Goal: Navigation & Orientation: Find specific page/section

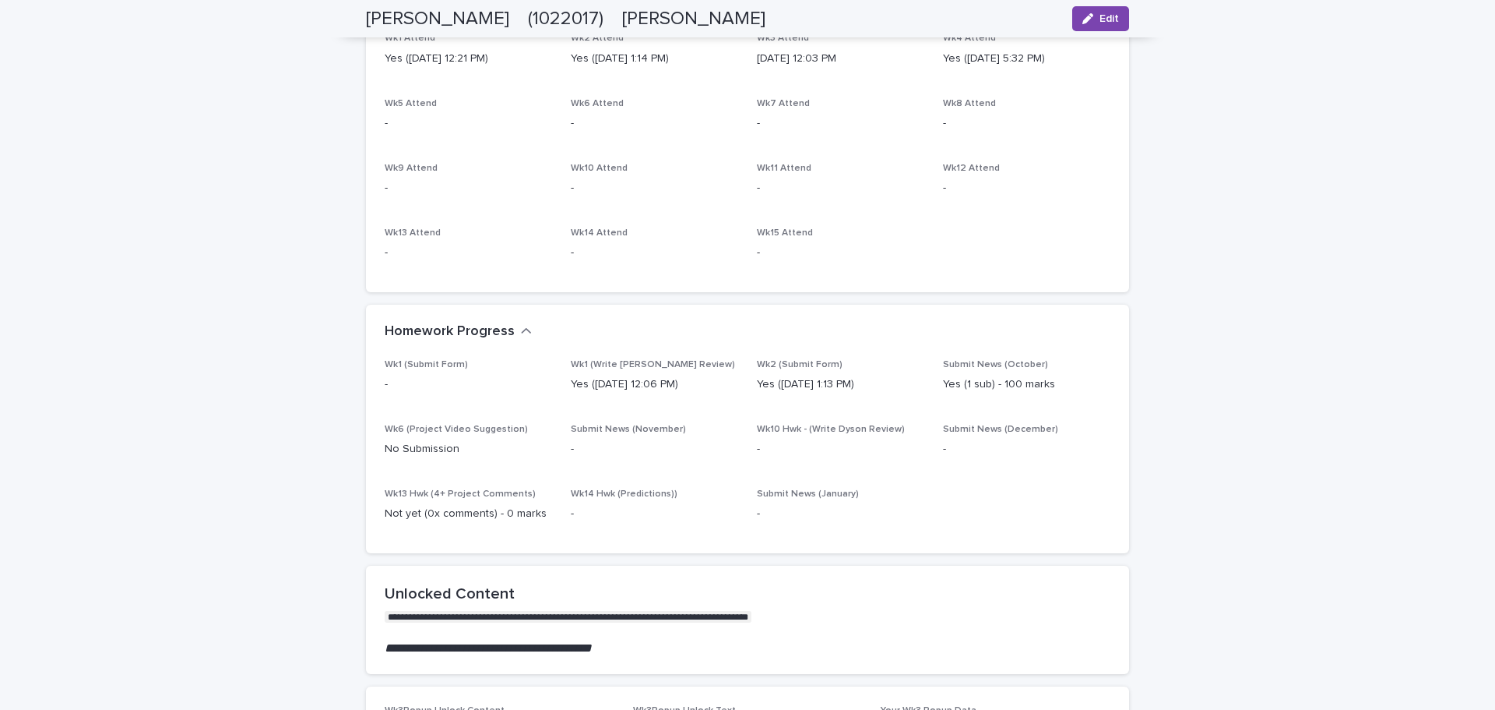
scroll to position [623, 0]
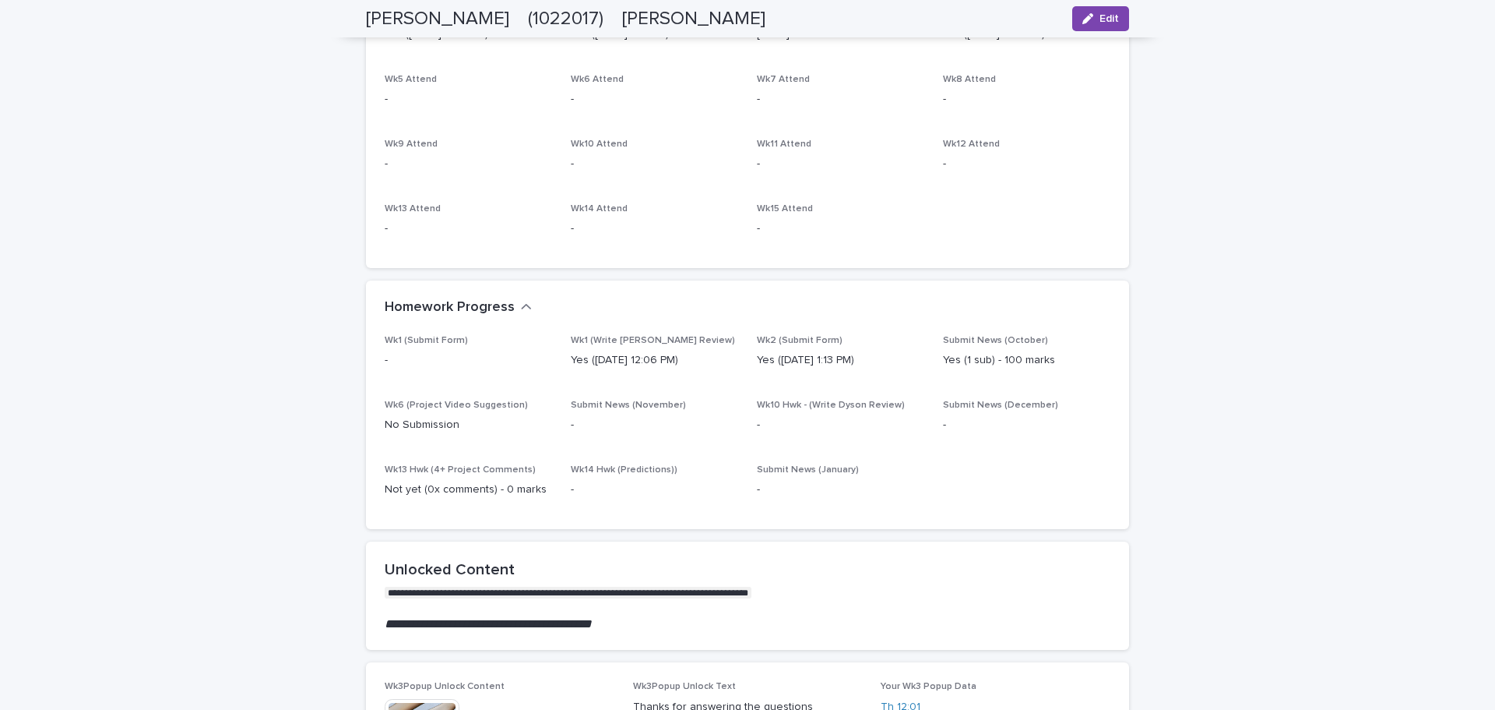
drag, startPoint x: 1068, startPoint y: 361, endPoint x: 1053, endPoint y: 355, distance: 15.8
click at [1053, 355] on p "Yes (1 sub) - 100 marks" at bounding box center [1026, 360] width 167 height 16
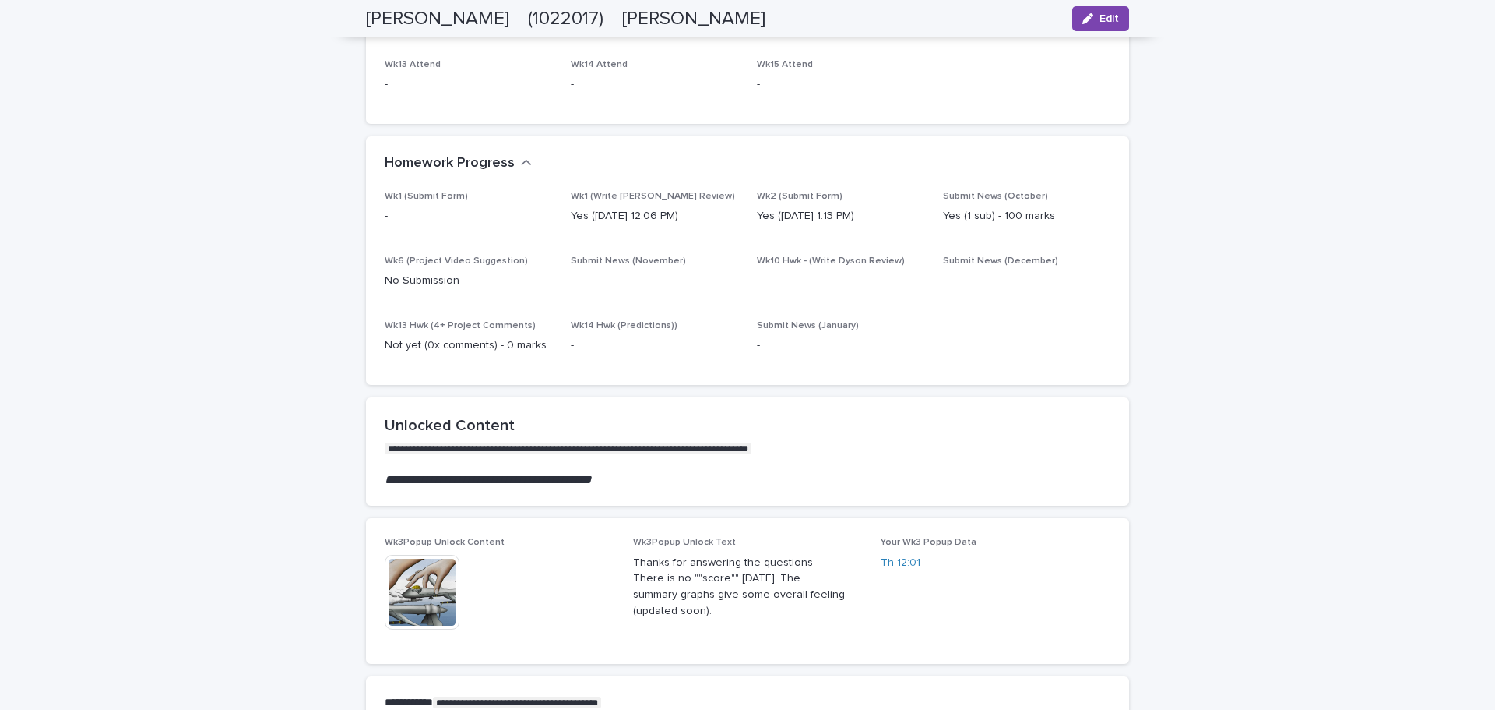
scroll to position [779, 0]
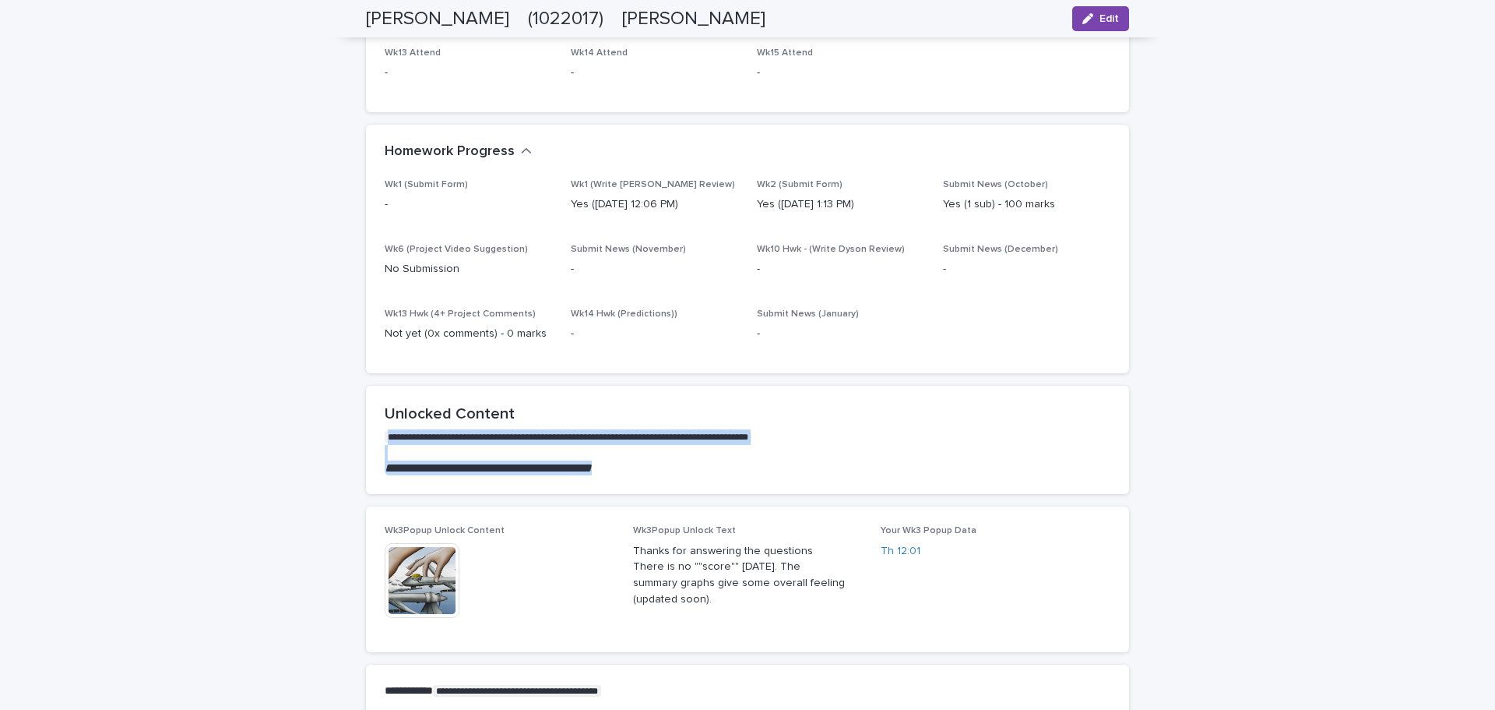
drag, startPoint x: 646, startPoint y: 467, endPoint x: 366, endPoint y: 437, distance: 282.0
click at [366, 437] on section "**********" at bounding box center [747, 440] width 763 height 108
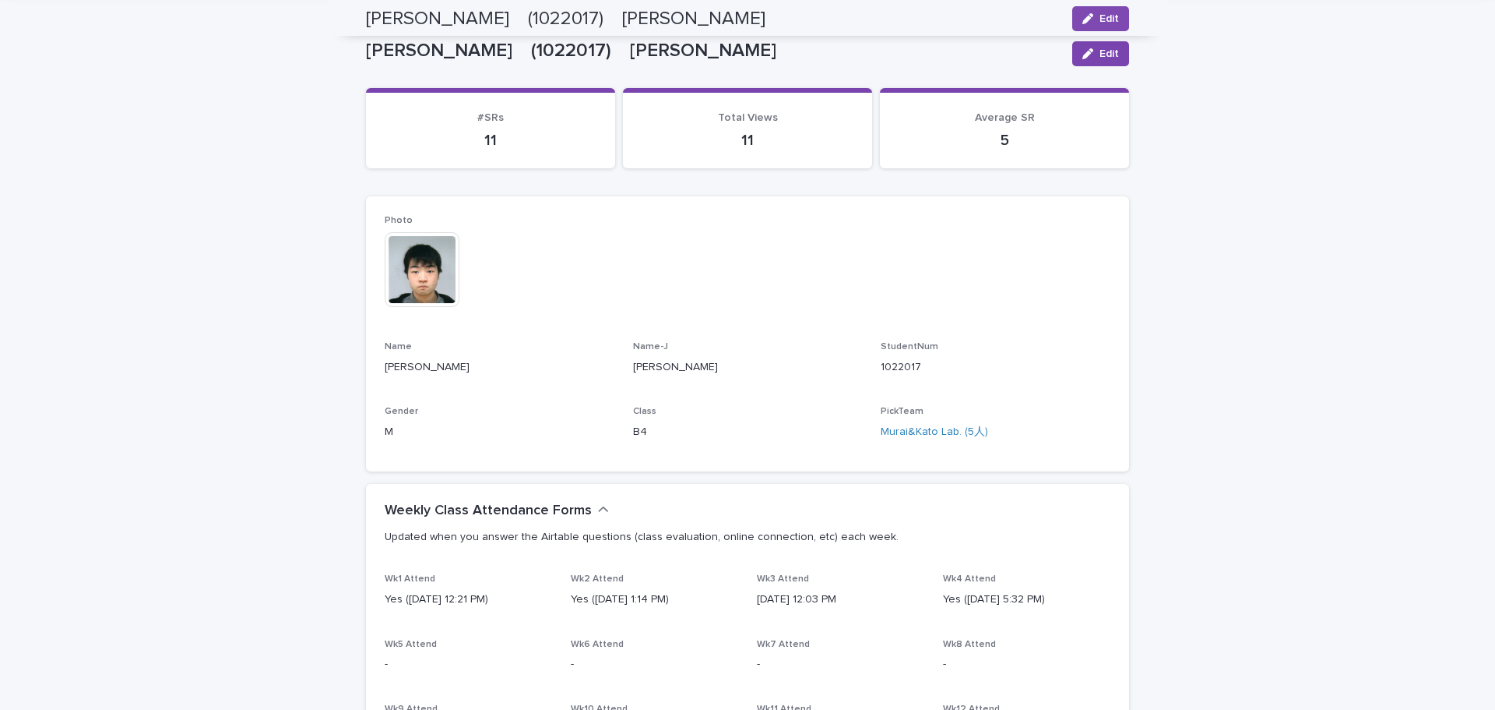
scroll to position [0, 0]
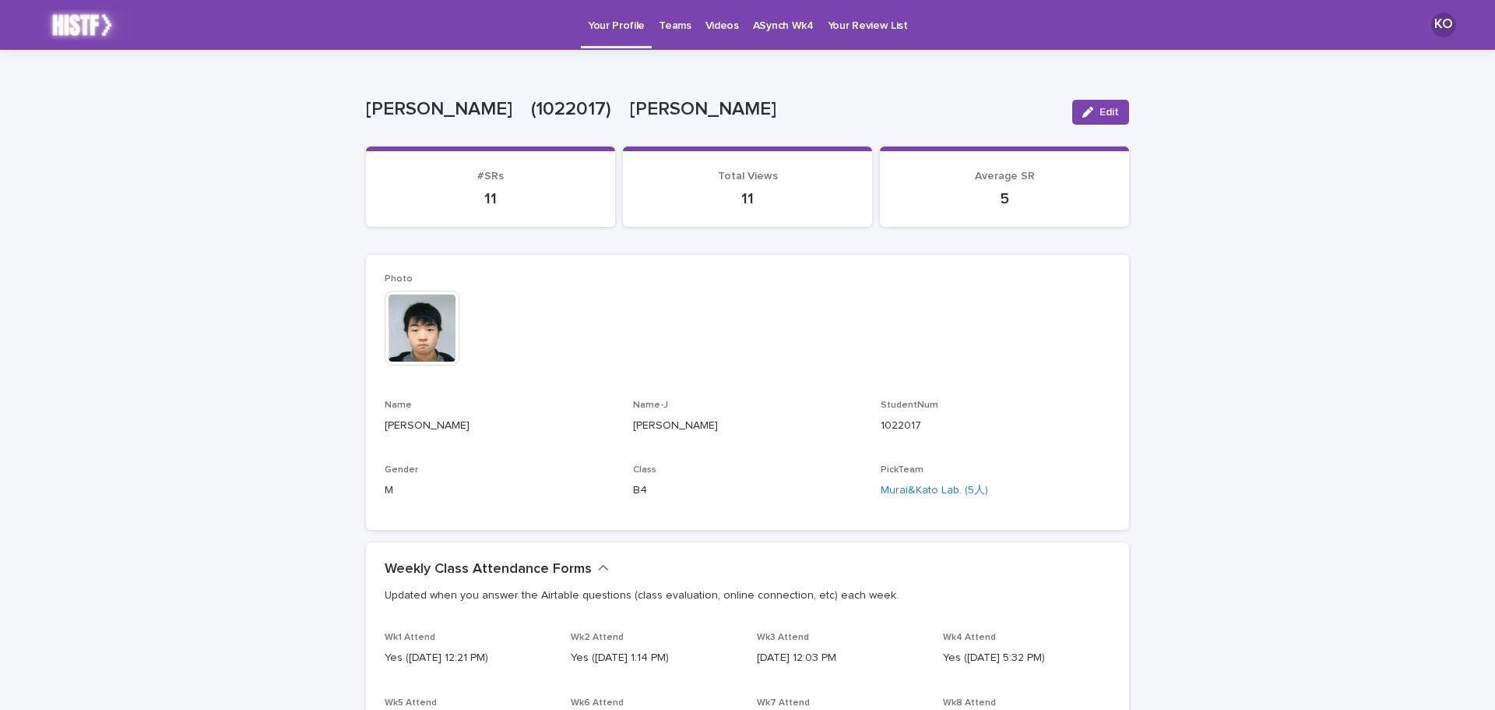
click at [674, 16] on p "Teams" at bounding box center [675, 16] width 32 height 33
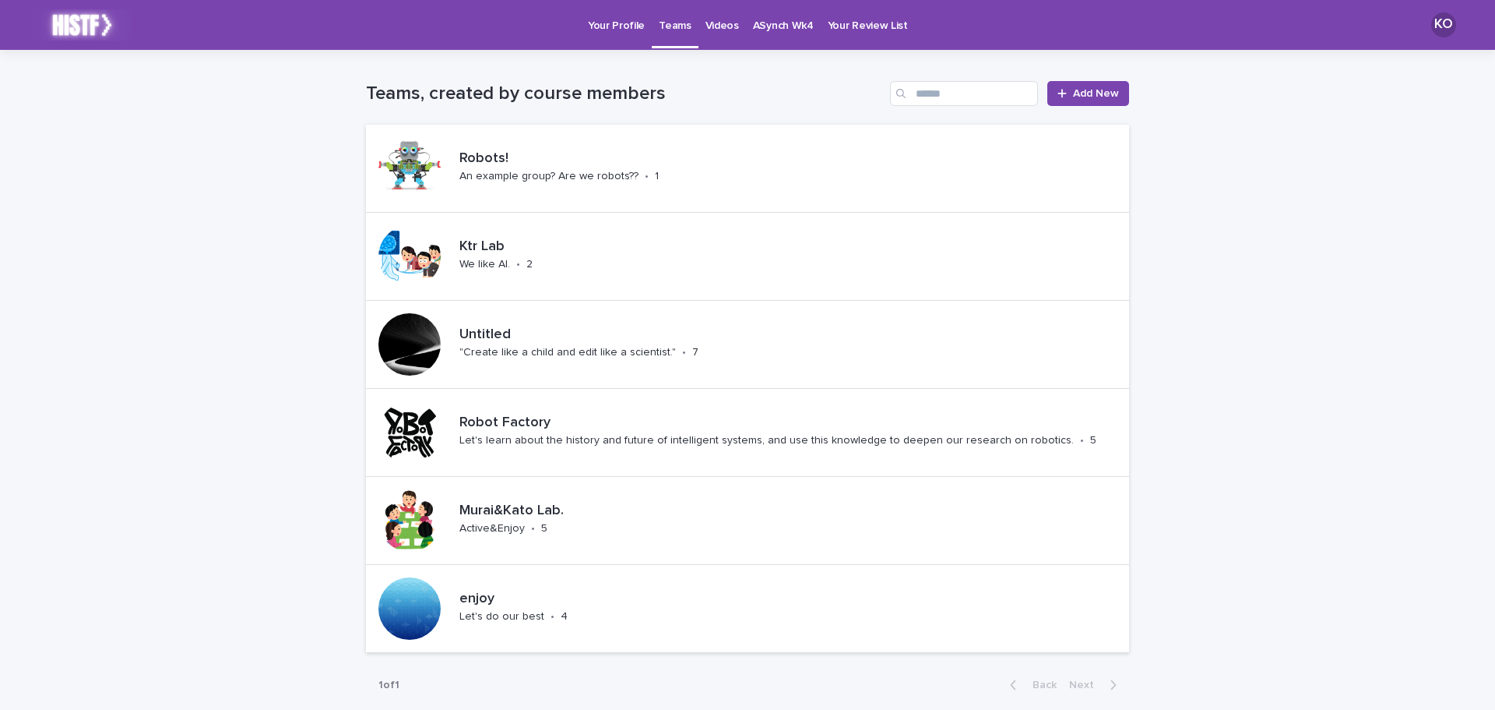
click at [604, 30] on p "Your Profile" at bounding box center [616, 16] width 57 height 33
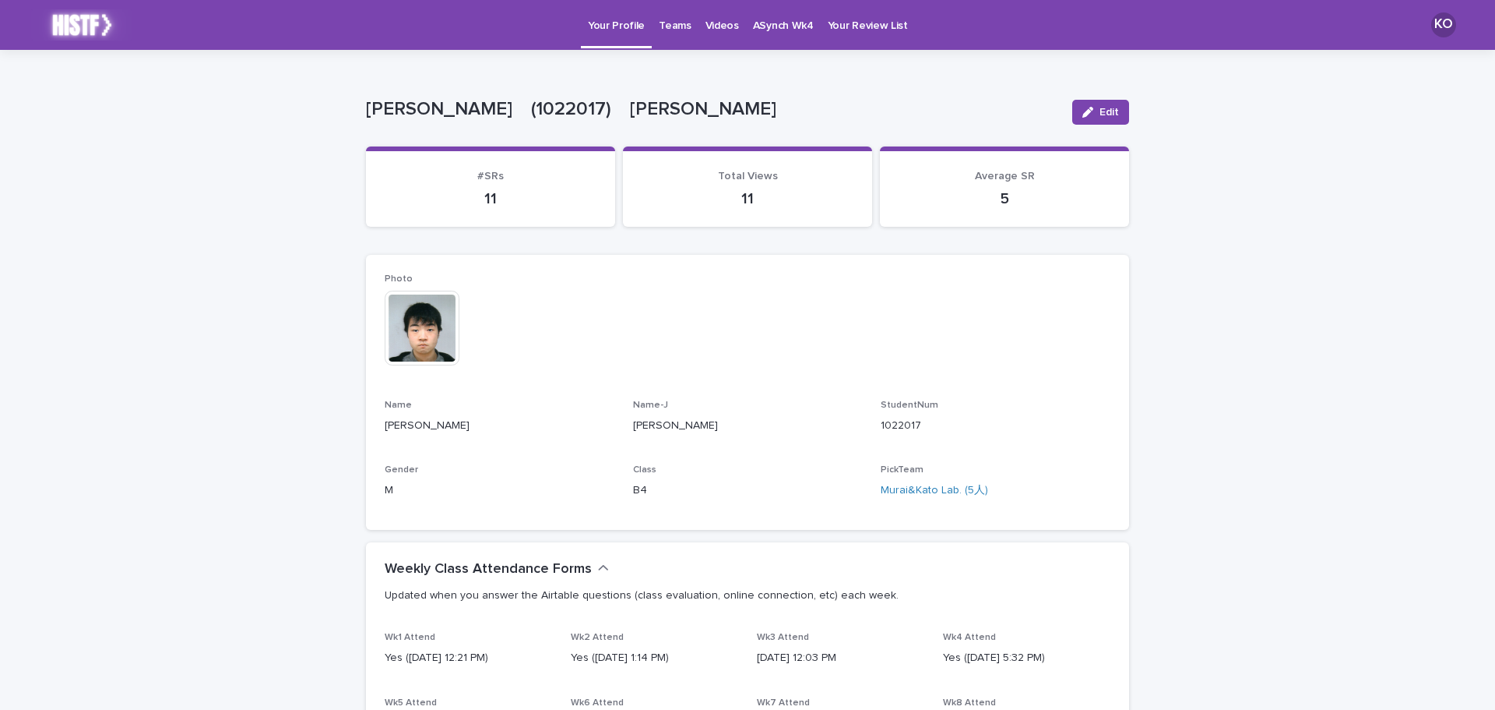
click at [659, 35] on link "Teams" at bounding box center [675, 24] width 46 height 48
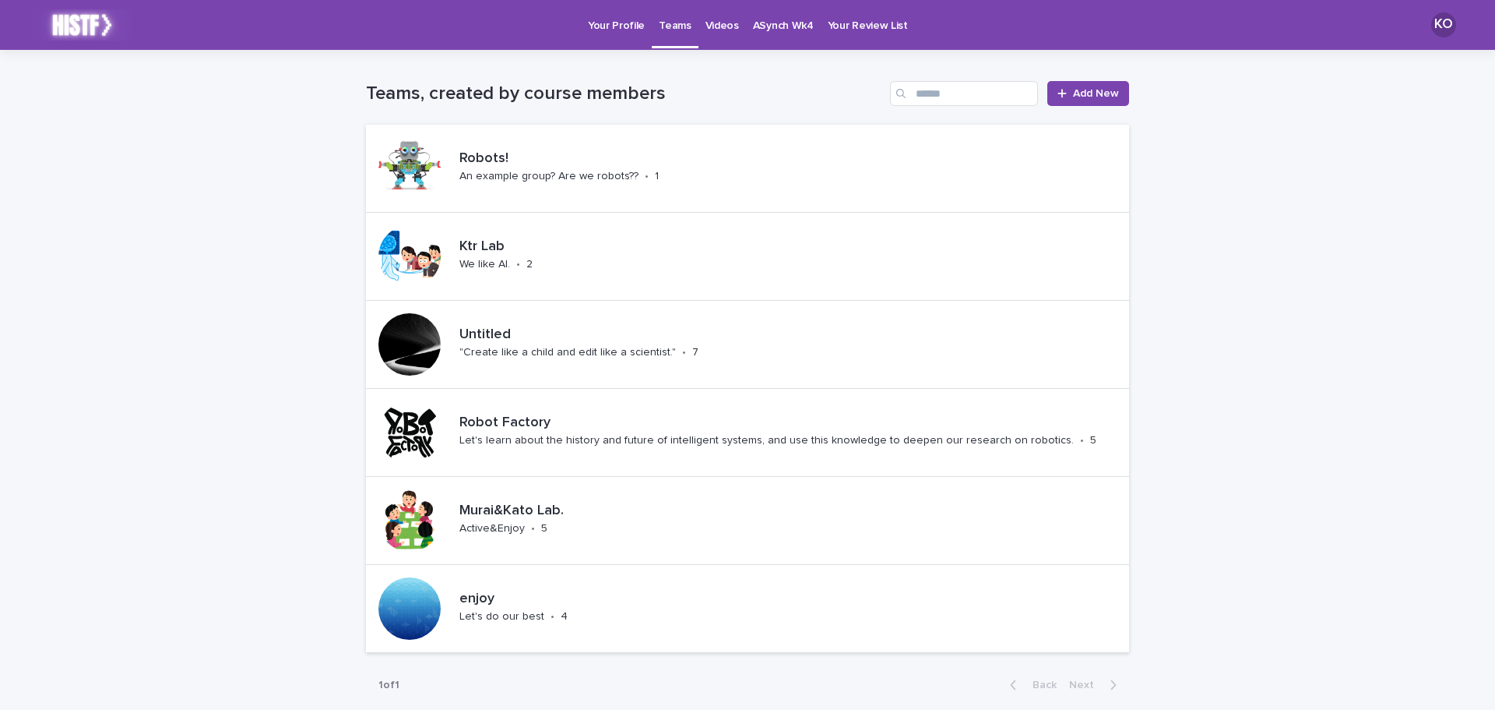
click at [724, 32] on p "Videos" at bounding box center [722, 16] width 33 height 33
